Goal: Task Accomplishment & Management: Check status

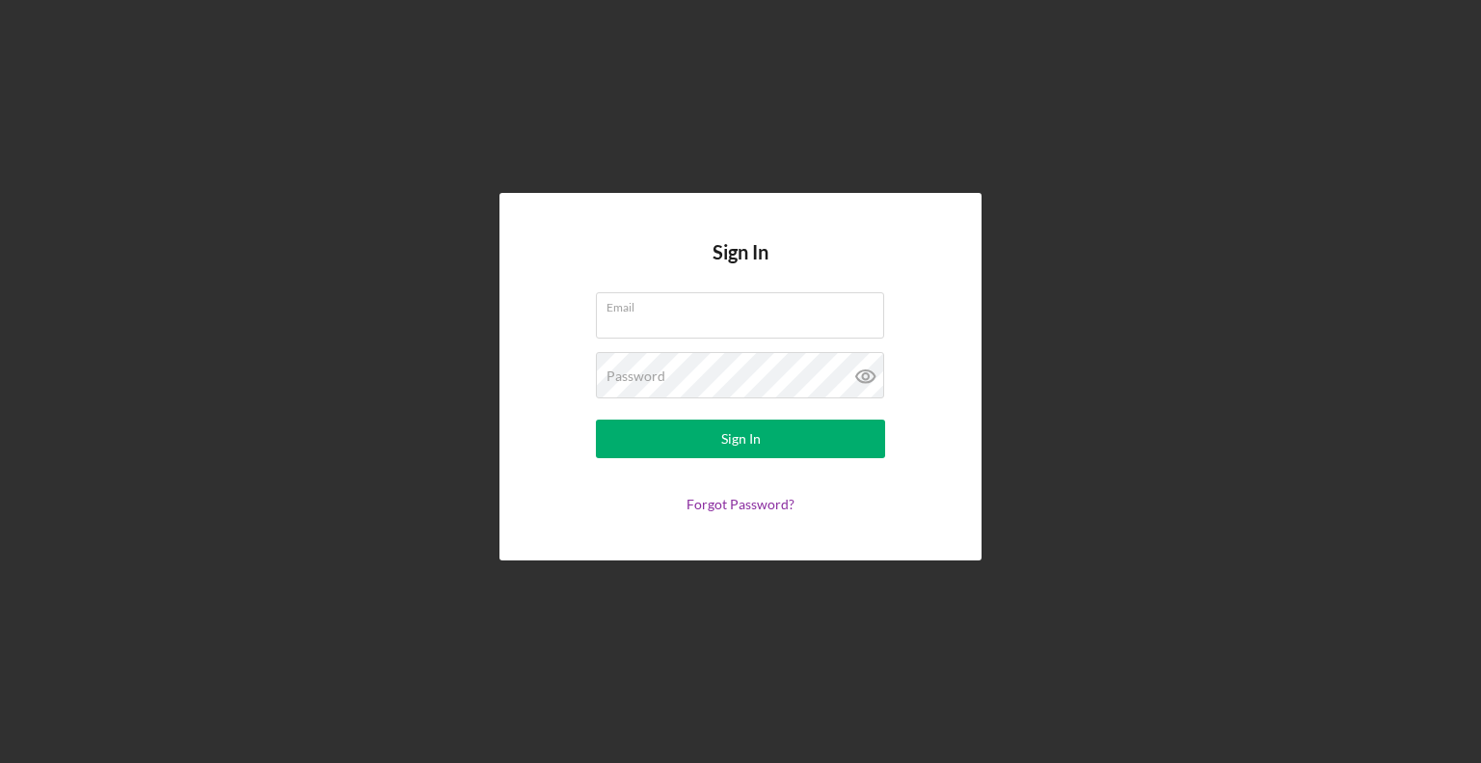
type input "[EMAIL_ADDRESS][DOMAIN_NAME]"
click at [797, 458] on form "Email [EMAIL_ADDRESS][DOMAIN_NAME] Password Sign In Forgot Password?" at bounding box center [741, 402] width 386 height 220
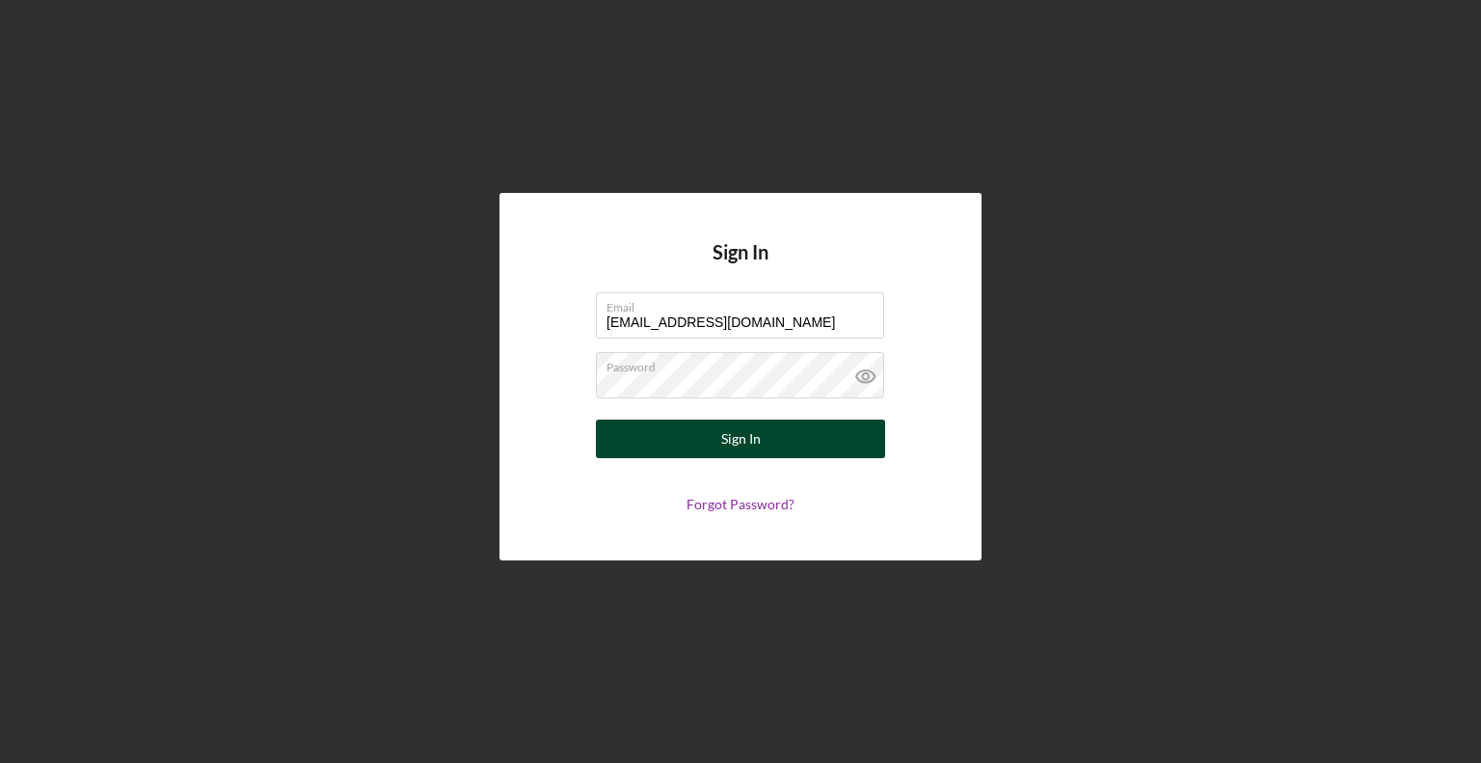
click at [744, 435] on div "Sign In" at bounding box center [741, 438] width 40 height 39
